Goal: Check status

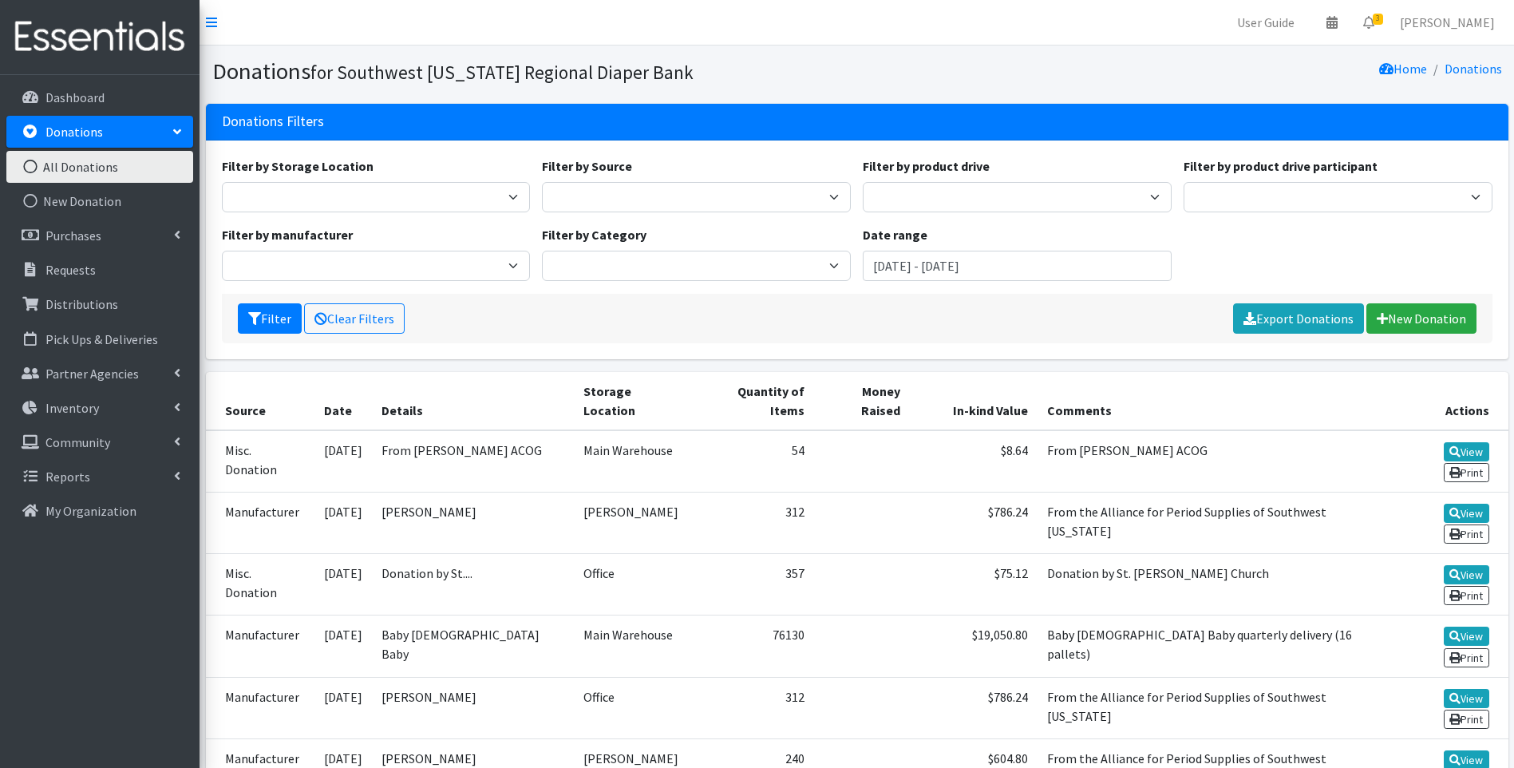
click at [120, 47] on img at bounding box center [99, 36] width 187 height 53
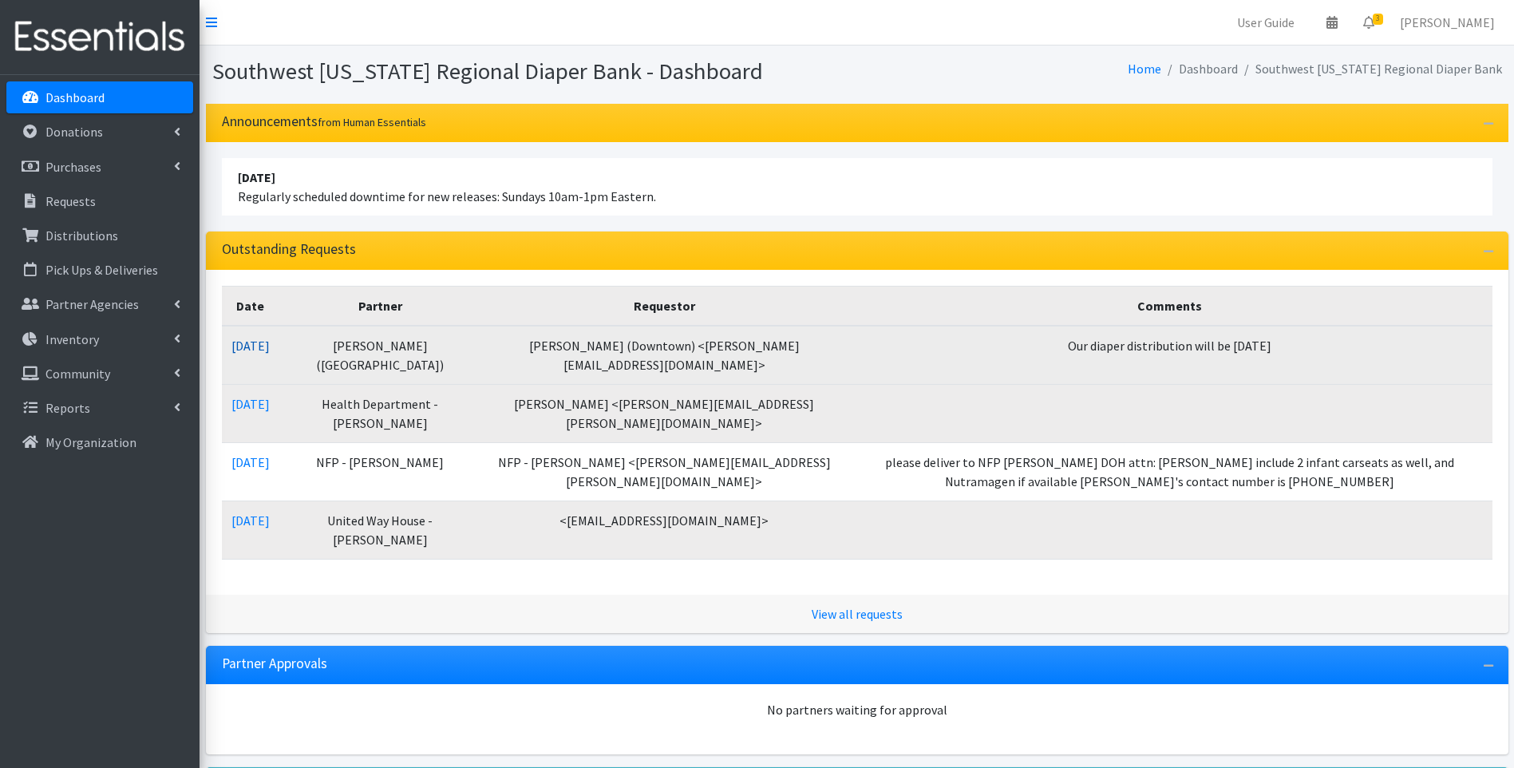
click at [268, 342] on link "[DATE]" at bounding box center [250, 346] width 38 height 16
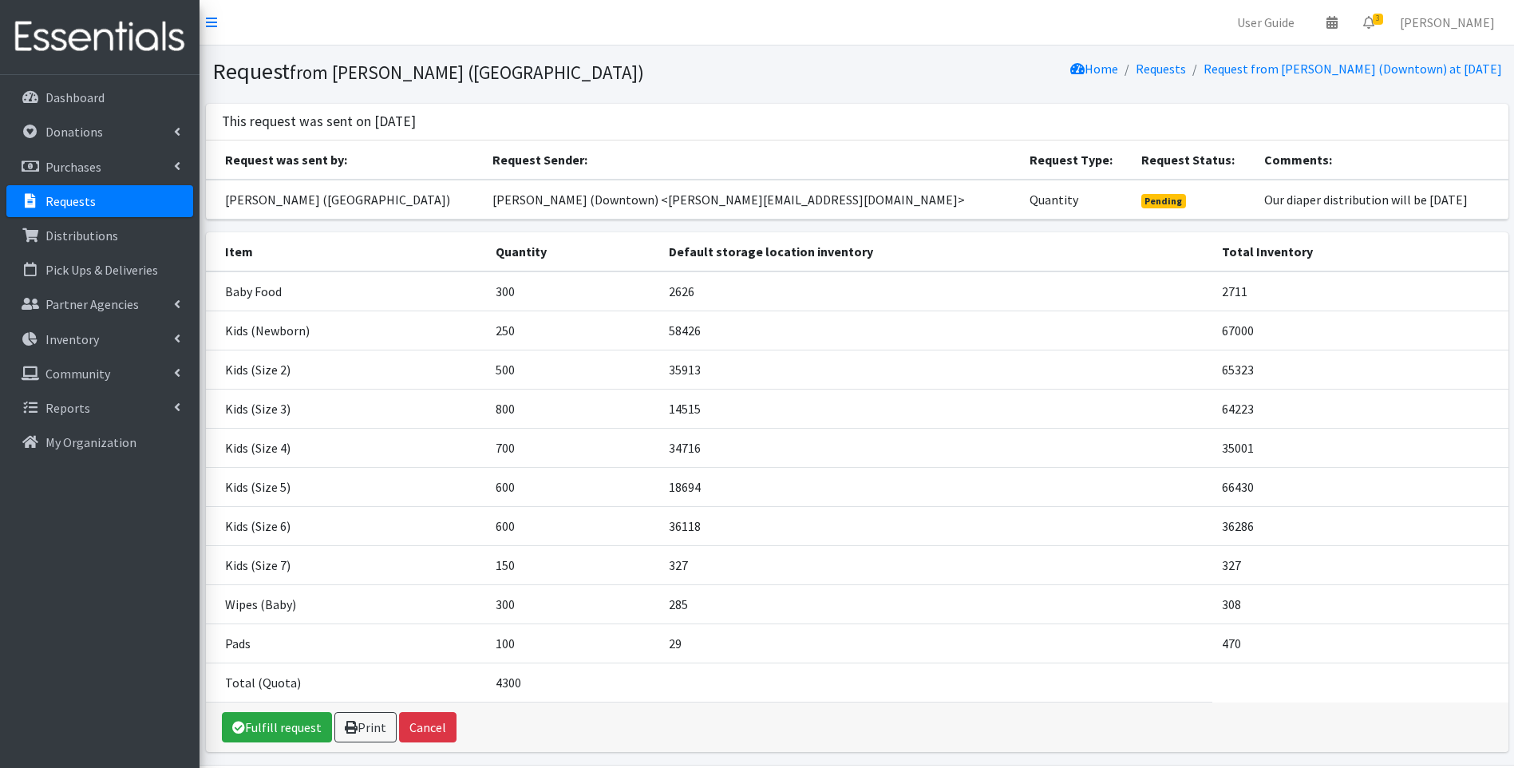
click at [105, 49] on img at bounding box center [99, 36] width 187 height 53
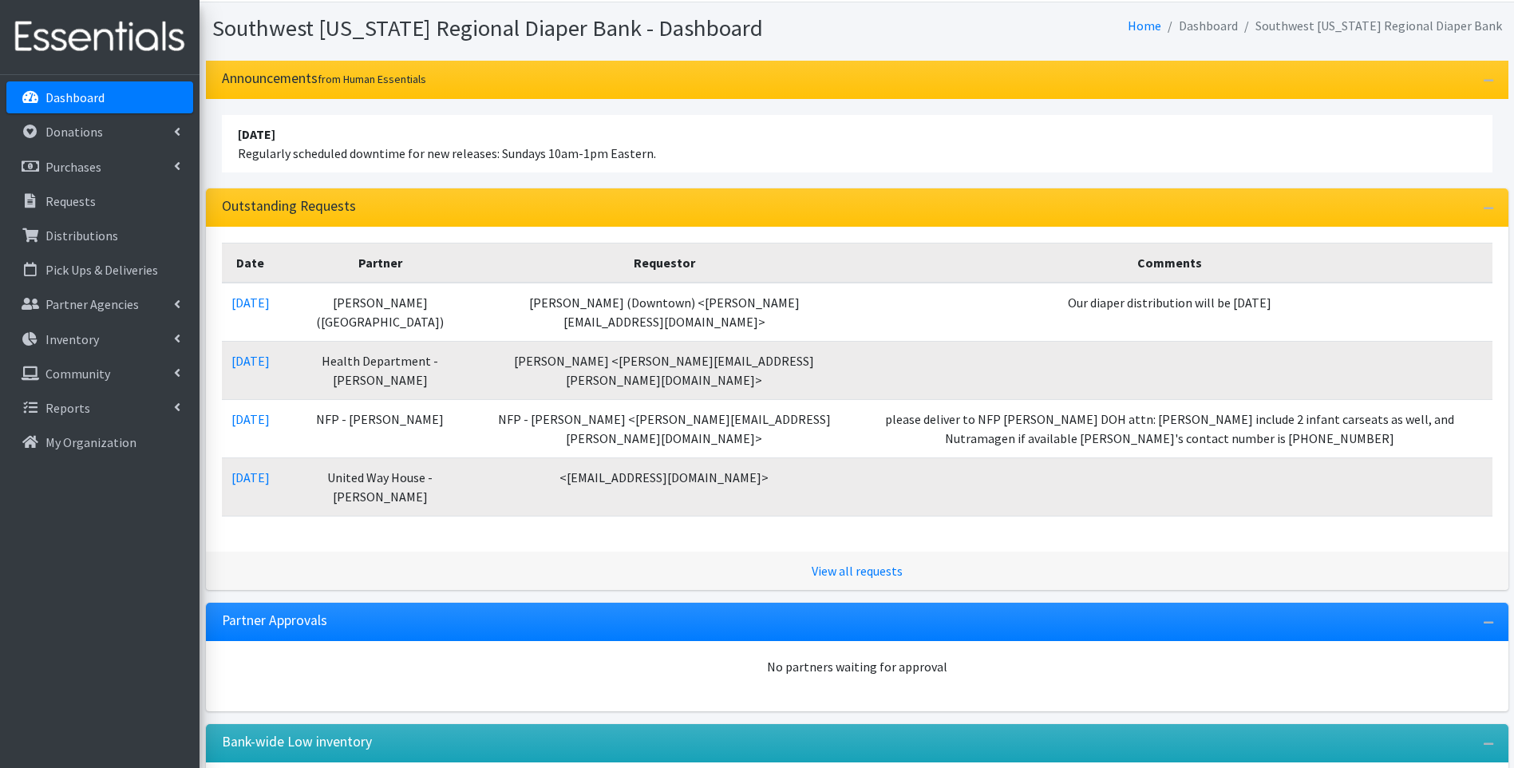
scroll to position [161, 0]
